Goal: Participate in discussion: Engage in conversation with other users on a specific topic

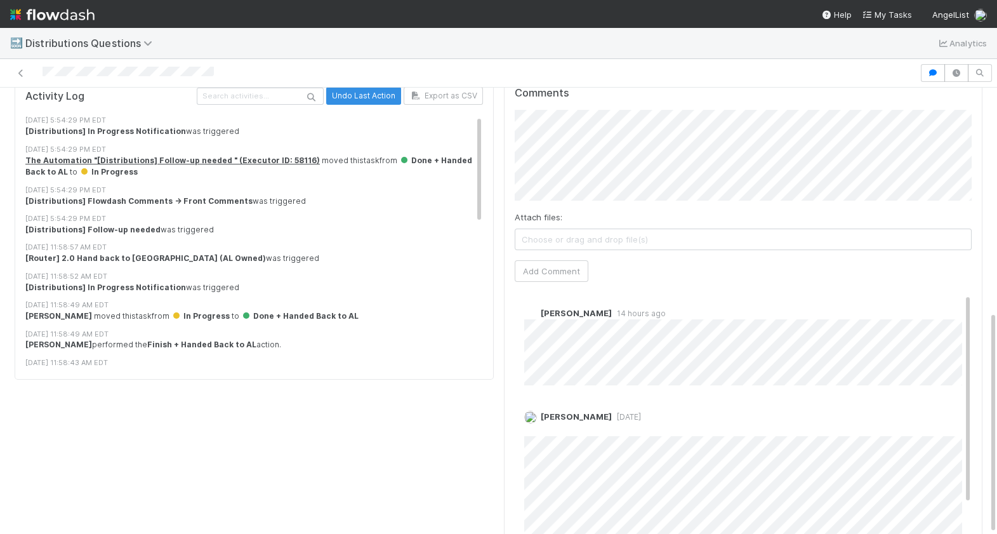
scroll to position [8, 0]
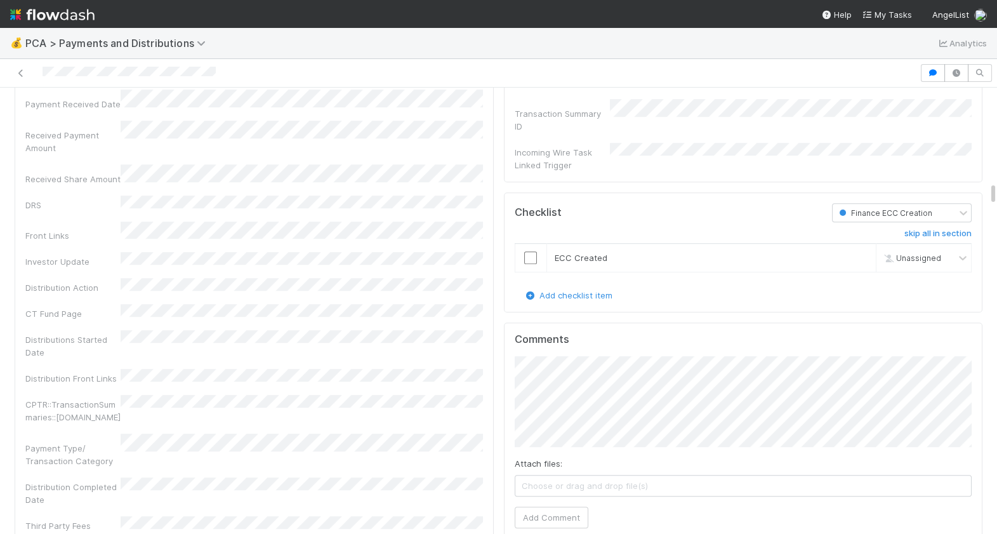
scroll to position [1843, 0]
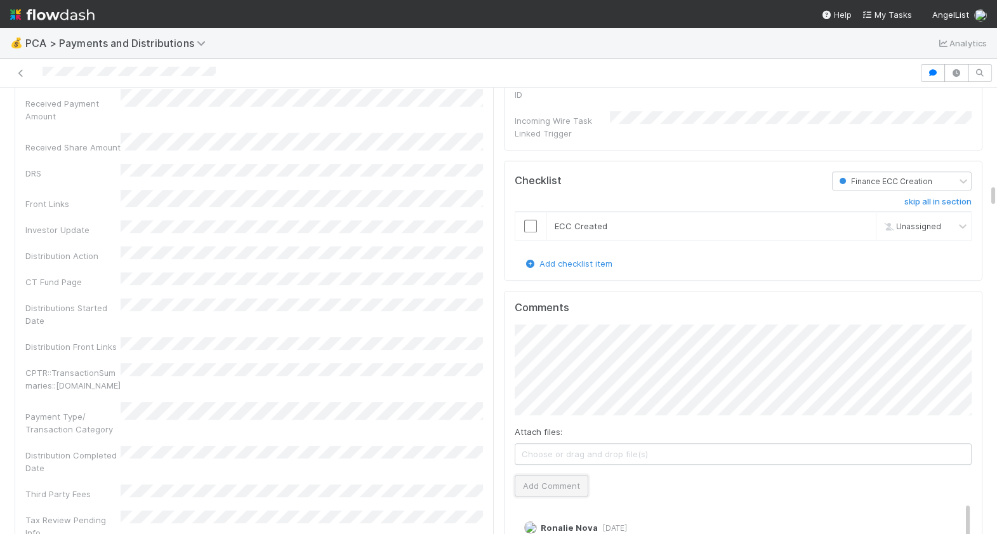
click at [569, 475] on button "Add Comment" at bounding box center [552, 486] width 74 height 22
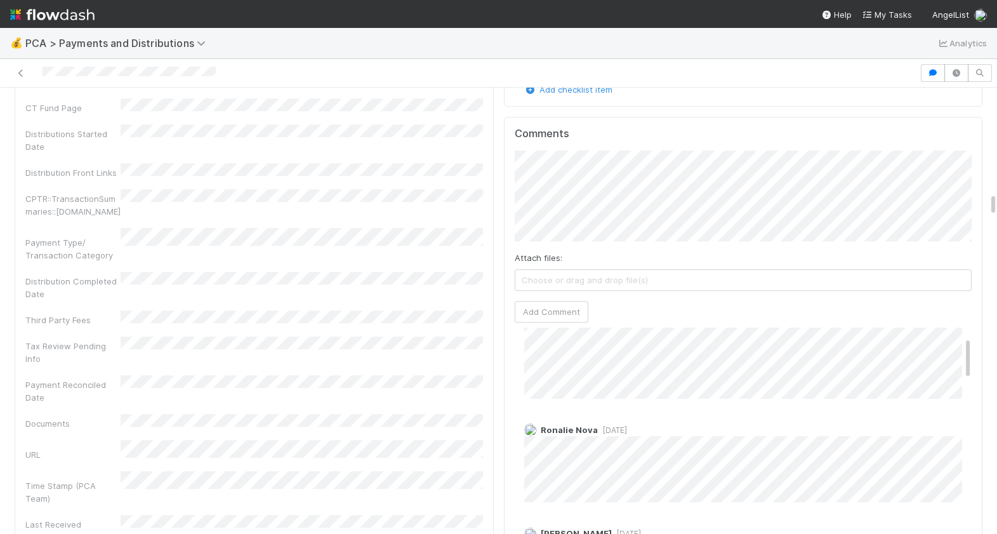
scroll to position [0, 0]
